Goal: Task Accomplishment & Management: Use online tool/utility

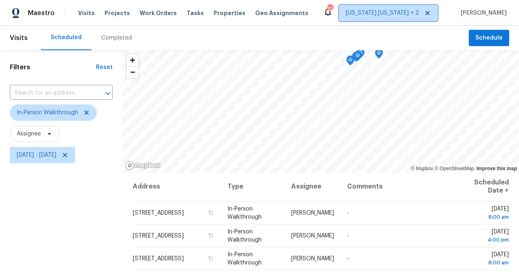
click at [388, 13] on span "[US_STATE] [US_STATE] + 2" at bounding box center [382, 13] width 73 height 8
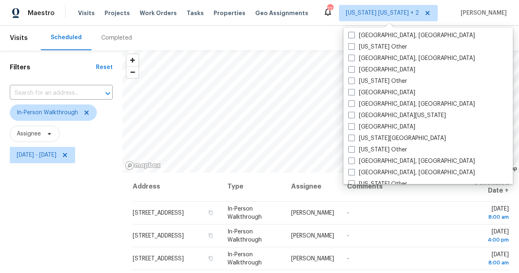
scroll to position [358, 0]
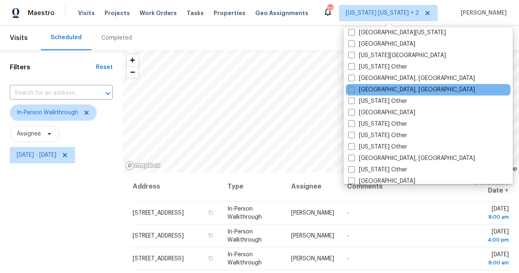
click at [384, 91] on label "[GEOGRAPHIC_DATA], [GEOGRAPHIC_DATA]" at bounding box center [411, 90] width 127 height 8
click at [353, 91] on input "[GEOGRAPHIC_DATA], [GEOGRAPHIC_DATA]" at bounding box center [350, 88] width 5 height 5
checkbox input "true"
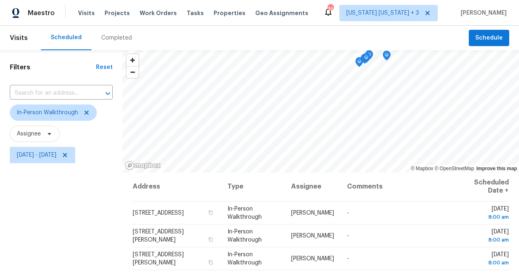
click at [90, 229] on div "Filters Reset ​ In-Person Walkthrough Assignee [DATE] - [DATE]" at bounding box center [61, 220] width 122 height 341
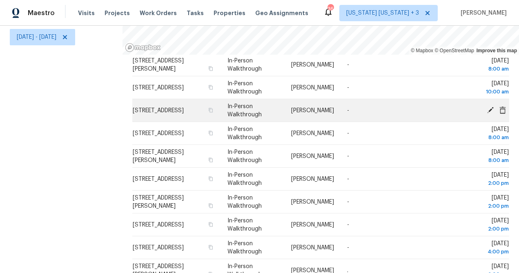
scroll to position [108, 0]
